Goal: Information Seeking & Learning: Learn about a topic

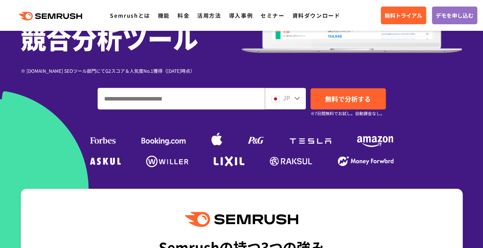
click at [176, 100] on input "ドメイン、キーワードまたはURLを入力してください" at bounding box center [181, 98] width 167 height 21
paste input "**********"
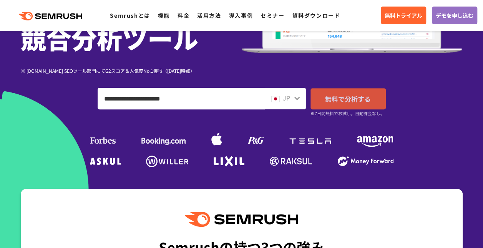
type input "**********"
click at [333, 99] on span "無料で分析する" at bounding box center [348, 99] width 46 height 10
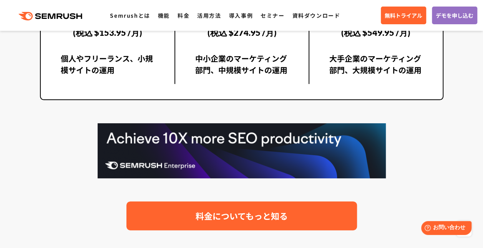
scroll to position [1576, 0]
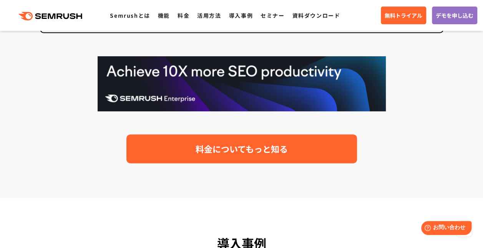
click at [237, 145] on span "料金についてもっと知る" at bounding box center [242, 148] width 92 height 13
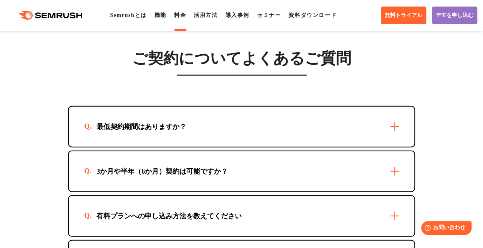
scroll to position [2289, 0]
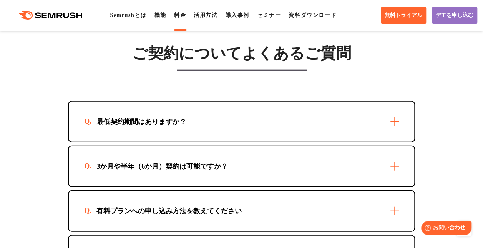
click at [222, 140] on div "最低契約期間はありますか？" at bounding box center [242, 122] width 346 height 40
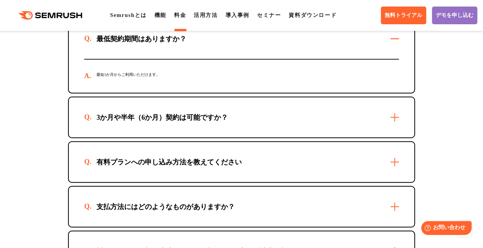
scroll to position [2373, 0]
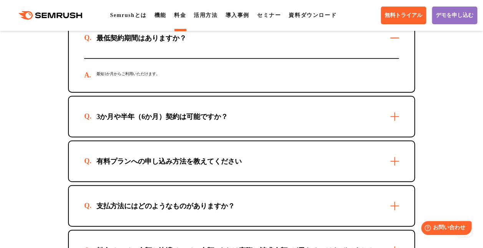
click at [226, 120] on div "3か月や半年（6か月）契約は可能ですか？" at bounding box center [242, 117] width 346 height 40
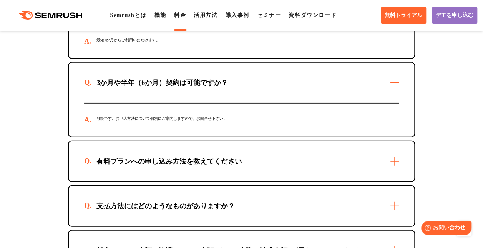
scroll to position [2444, 0]
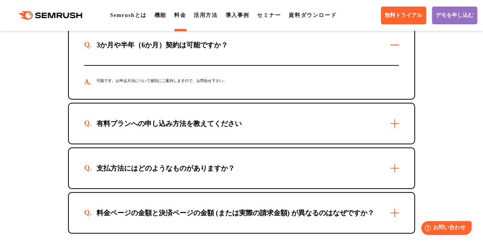
click at [257, 136] on div "有料プランへの申し込み方法を教えてください" at bounding box center [242, 123] width 346 height 40
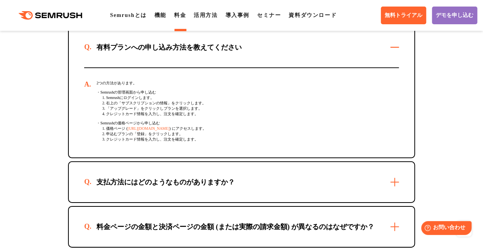
scroll to position [2569, 0]
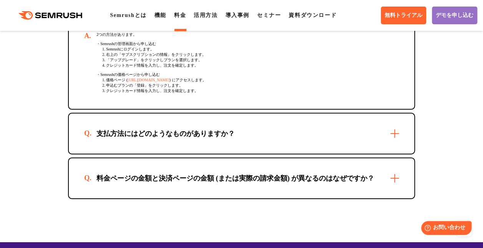
click at [250, 140] on div "支払方法にはどのようなものがありますか？" at bounding box center [242, 133] width 346 height 40
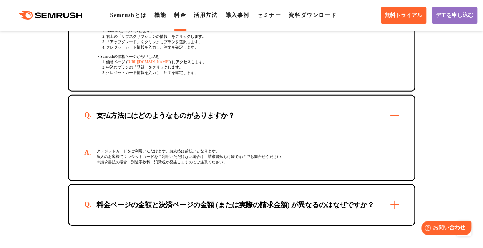
scroll to position [2660, 0]
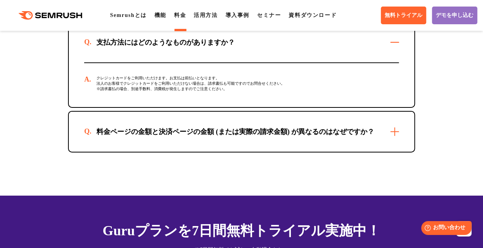
click at [228, 136] on div "料金ページの金額と決済ページの金額 (または実際の請求金額) が異なるのはなぜですか？" at bounding box center [235, 131] width 303 height 9
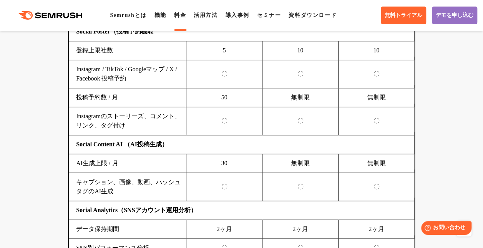
scroll to position [1858, 0]
